Goal: Information Seeking & Learning: Learn about a topic

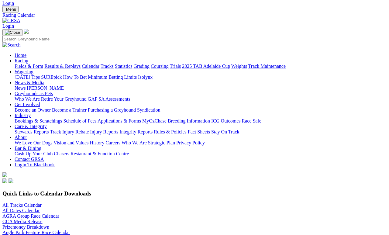
scroll to position [14, 0]
click at [32, 63] on link "Fields & Form" at bounding box center [29, 65] width 29 height 5
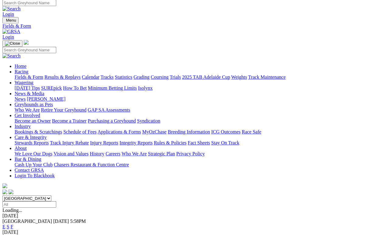
scroll to position [3, 0]
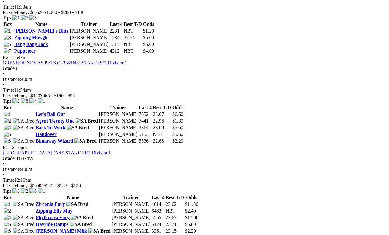
scroll to position [334, 0]
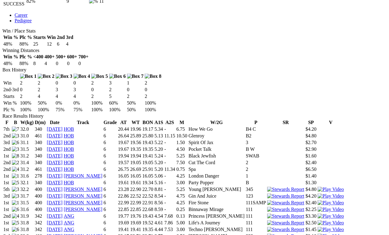
scroll to position [331, 0]
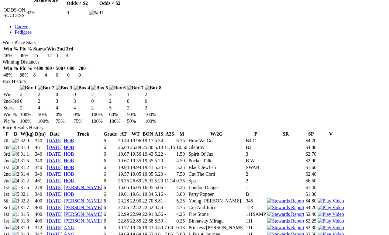
scroll to position [320, 0]
click at [317, 211] on img at bounding box center [330, 213] width 26 height 5
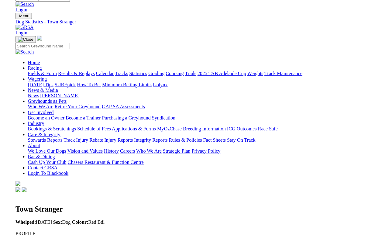
scroll to position [297, 0]
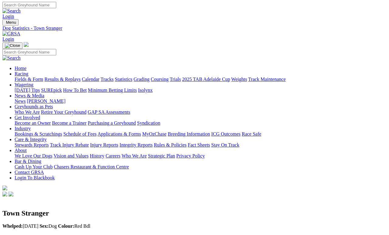
scroll to position [0, 0]
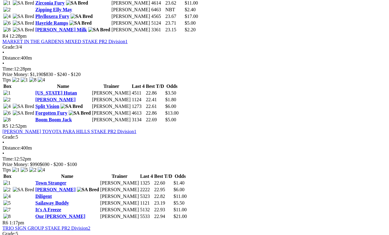
scroll to position [538, 0]
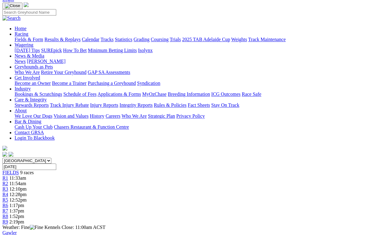
scroll to position [0, 0]
